Goal: Find specific page/section: Find specific page/section

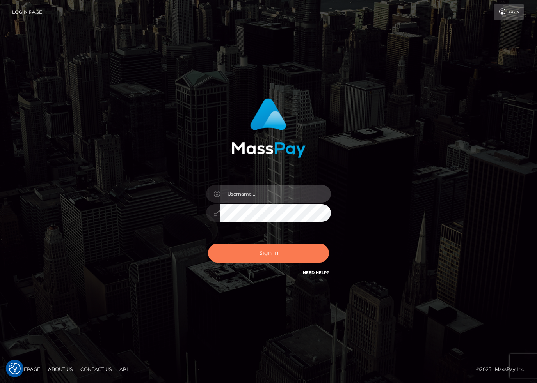
type input "[PERSON_NAME].dlx"
click at [282, 255] on button "Sign in" at bounding box center [268, 253] width 121 height 19
type input "[PERSON_NAME].dlx"
click at [265, 254] on button "Sign in" at bounding box center [268, 253] width 121 height 19
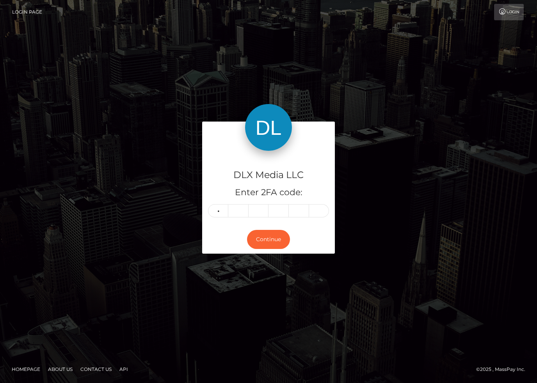
type input "7"
type input "9"
type input "3"
type input "6"
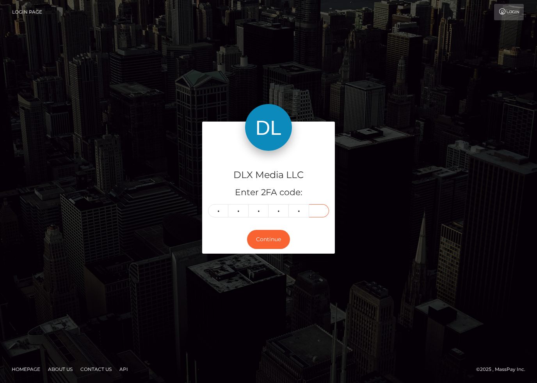
type input "1"
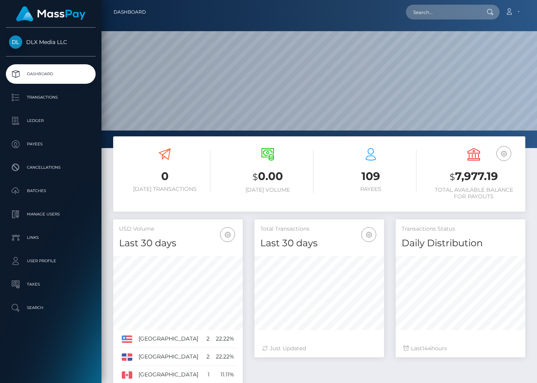
scroll to position [138, 129]
click at [47, 118] on p "Ledger" at bounding box center [50, 121] width 83 height 12
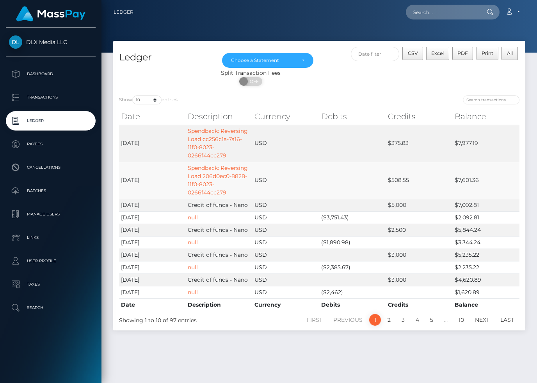
click at [215, 172] on td "Spendback: Reversing Load 206d0ec0-8828-11f0-8023-0266f44cc279" at bounding box center [219, 180] width 67 height 37
click at [197, 181] on link "Spendback: Reversing Load 206d0ec0-8828-11f0-8023-0266f44cc279" at bounding box center [218, 181] width 60 height 32
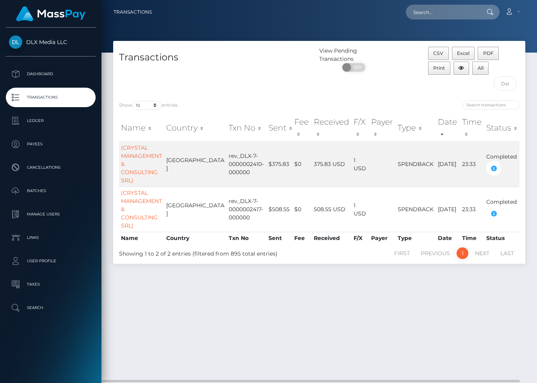
click at [179, 301] on div "Transactions View Pending Transactions ON OFF CSV Excel PDF Print All Show 10 2…" at bounding box center [318, 208] width 435 height 335
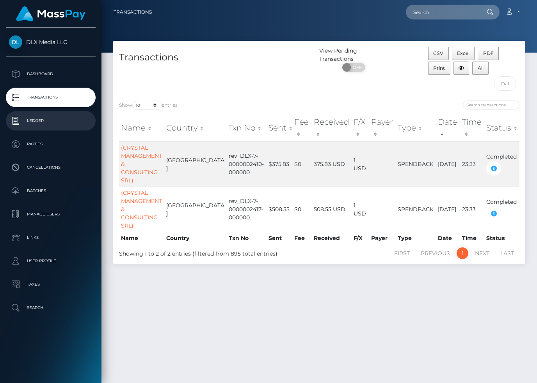
click at [32, 127] on link "Ledger" at bounding box center [51, 120] width 90 height 19
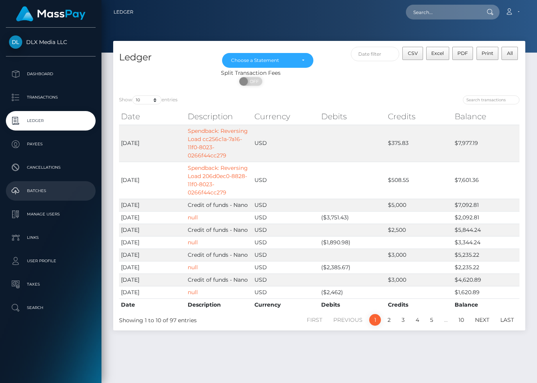
click at [36, 193] on p "Batches" at bounding box center [50, 191] width 83 height 12
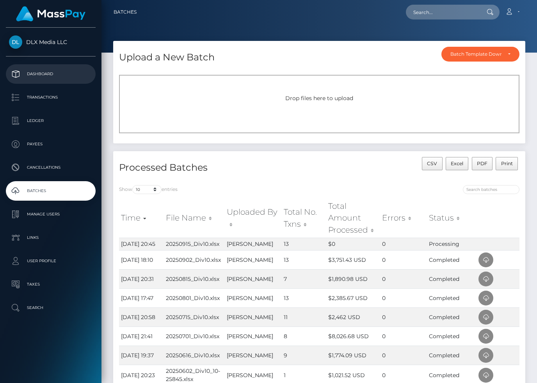
click at [39, 71] on p "Dashboard" at bounding box center [50, 74] width 83 height 12
